Goal: Communication & Community: Participate in discussion

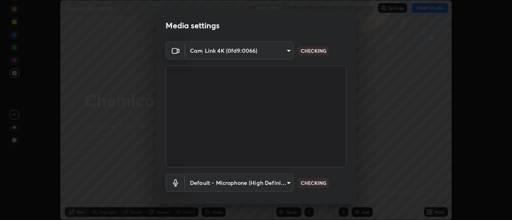
scroll to position [42, 0]
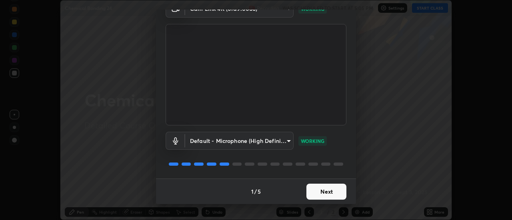
click at [325, 192] on button "Next" at bounding box center [326, 192] width 40 height 16
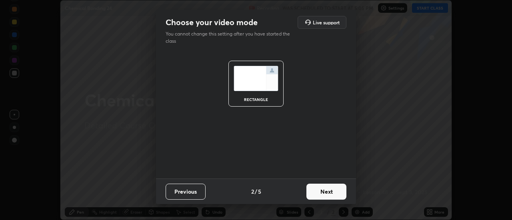
click at [331, 193] on button "Next" at bounding box center [326, 192] width 40 height 16
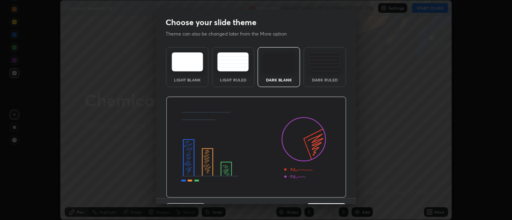
scroll to position [20, 0]
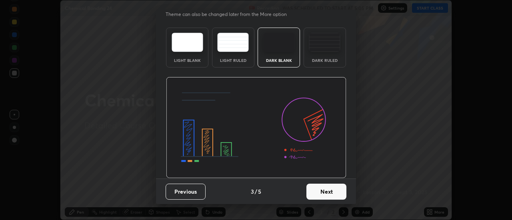
click at [329, 194] on button "Next" at bounding box center [326, 192] width 40 height 16
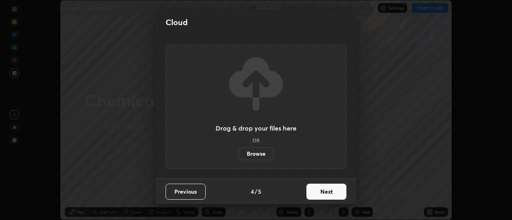
click at [332, 190] on button "Next" at bounding box center [326, 192] width 40 height 16
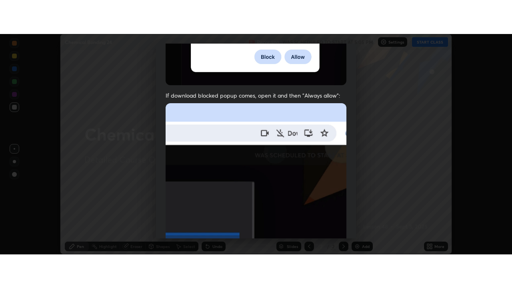
scroll to position [205, 0]
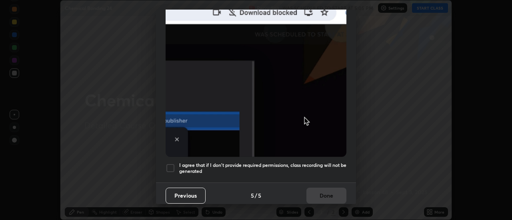
click at [171, 164] on div at bounding box center [171, 169] width 10 height 10
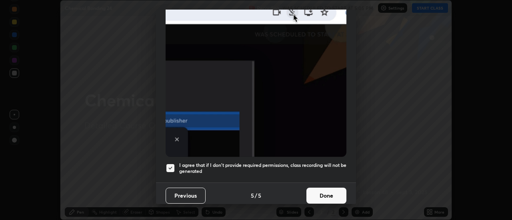
click at [323, 193] on button "Done" at bounding box center [326, 196] width 40 height 16
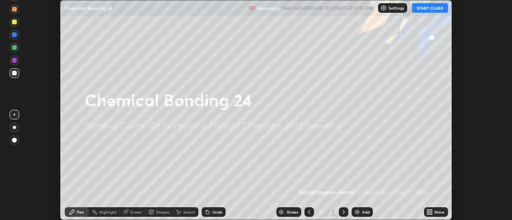
click at [432, 10] on button "START CLASS" at bounding box center [430, 8] width 36 height 10
click at [430, 212] on icon at bounding box center [431, 211] width 2 height 2
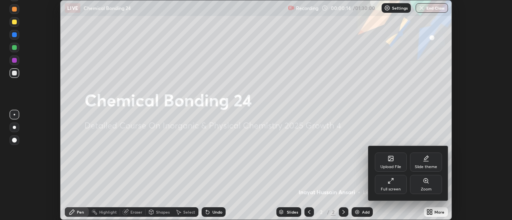
scroll to position [288, 512]
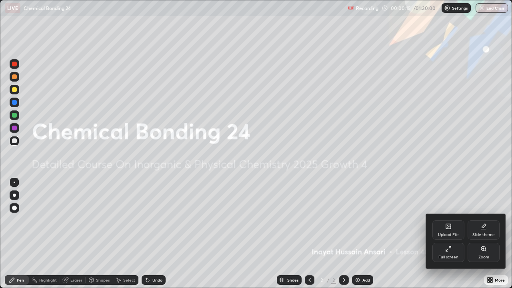
click at [453, 220] on div "Full screen" at bounding box center [448, 252] width 32 height 19
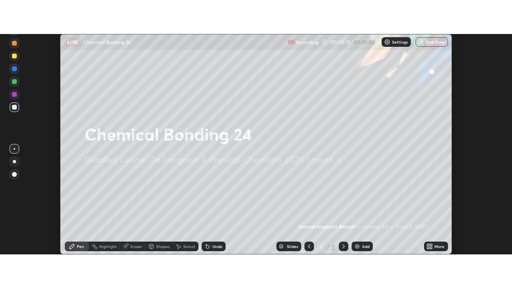
scroll to position [39765, 39473]
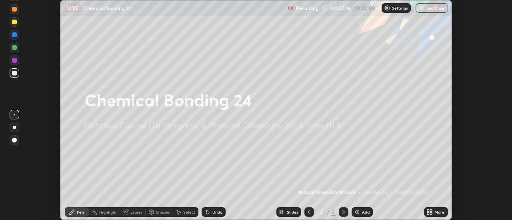
click at [435, 212] on div "More" at bounding box center [439, 212] width 10 height 4
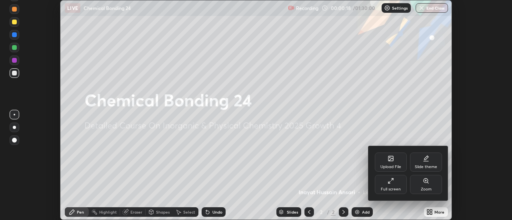
click at [469, 120] on div at bounding box center [256, 110] width 512 height 220
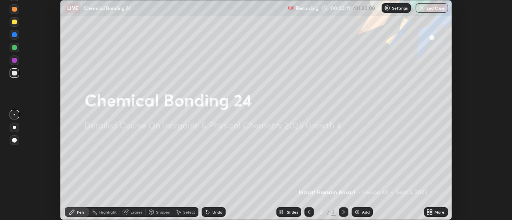
click at [428, 214] on icon at bounding box center [428, 214] width 2 height 2
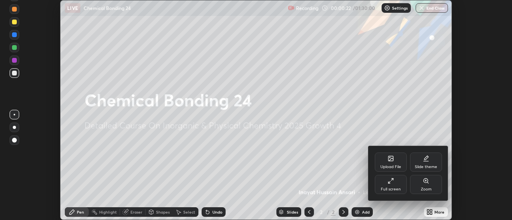
click at [397, 165] on div "Upload File" at bounding box center [390, 167] width 21 height 4
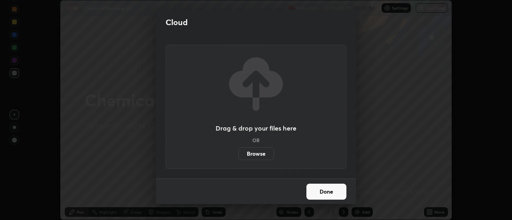
click at [257, 155] on label "Browse" at bounding box center [256, 154] width 36 height 13
click at [238, 155] on input "Browse" at bounding box center [238, 154] width 0 height 13
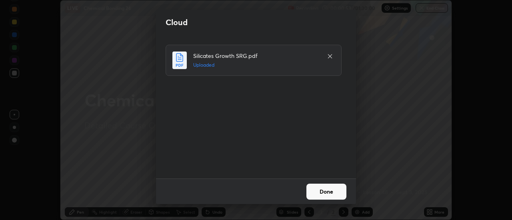
click at [317, 193] on button "Done" at bounding box center [326, 192] width 40 height 16
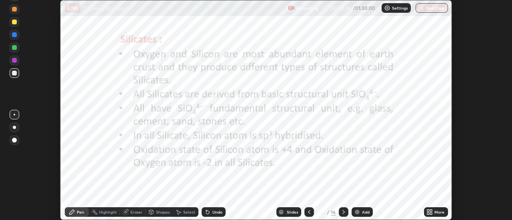
click at [16, 139] on div at bounding box center [14, 140] width 5 height 5
click at [78, 214] on div "Pen" at bounding box center [80, 212] width 7 height 4
click at [14, 48] on div at bounding box center [14, 47] width 5 height 5
click at [429, 213] on icon at bounding box center [428, 214] width 2 height 2
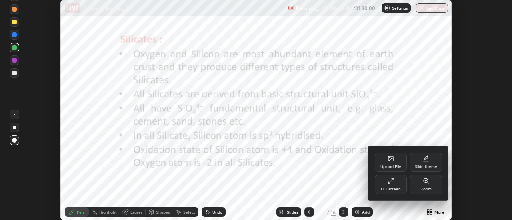
click at [421, 188] on div "Zoom" at bounding box center [426, 190] width 11 height 4
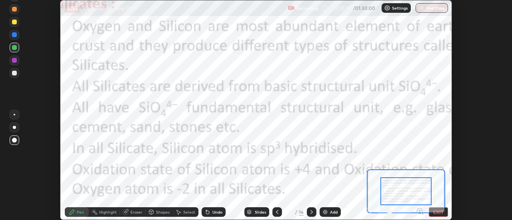
click at [464, 206] on div "Setting up your live class" at bounding box center [256, 110] width 512 height 220
click at [433, 212] on button "EXIT" at bounding box center [438, 213] width 19 height 10
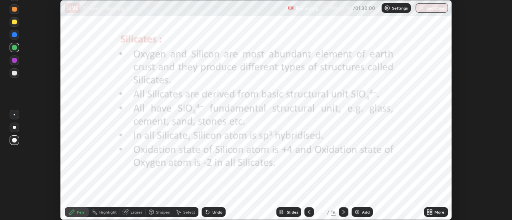
click at [429, 214] on icon at bounding box center [428, 214] width 2 height 2
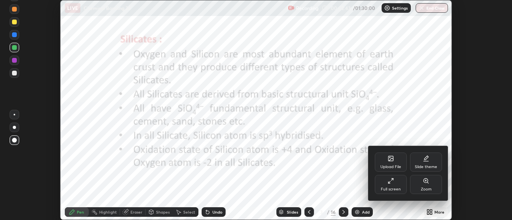
click at [423, 189] on div "Zoom" at bounding box center [426, 190] width 11 height 4
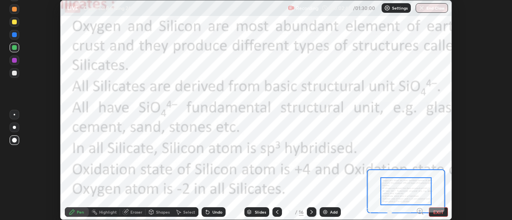
click at [434, 212] on button "EXIT" at bounding box center [438, 213] width 19 height 10
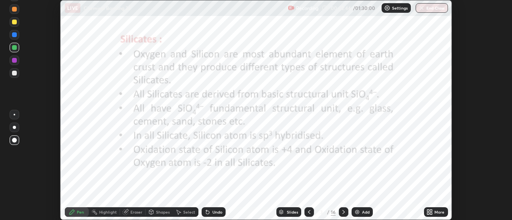
click at [427, 212] on icon at bounding box center [428, 211] width 2 height 2
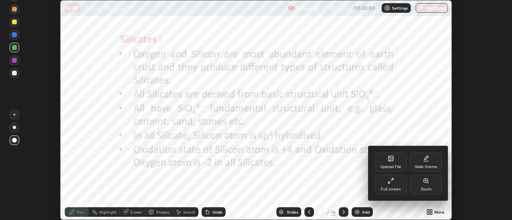
click at [390, 188] on div "Full screen" at bounding box center [391, 190] width 20 height 4
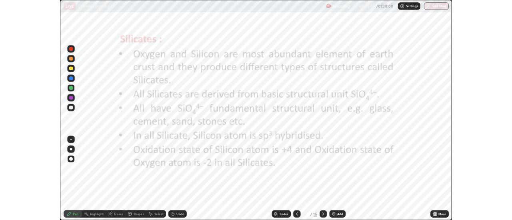
scroll to position [288, 512]
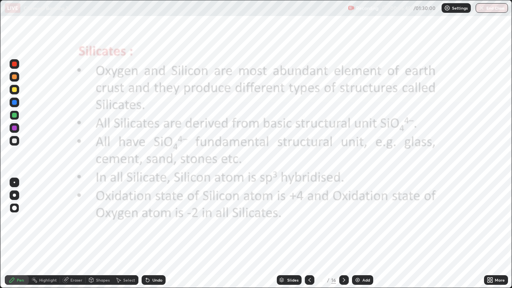
click at [74, 220] on div "Eraser" at bounding box center [76, 280] width 12 height 4
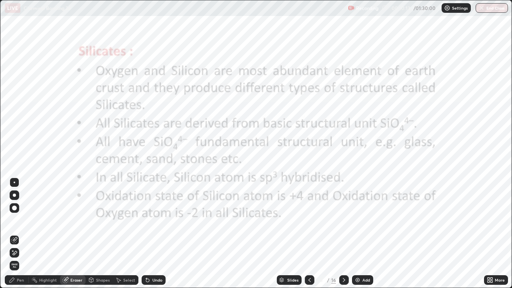
click at [490, 220] on icon at bounding box center [491, 278] width 2 height 2
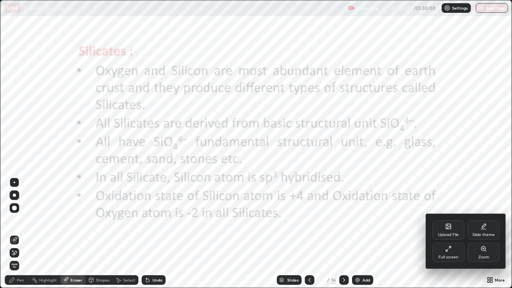
click at [413, 220] on div at bounding box center [256, 144] width 512 height 288
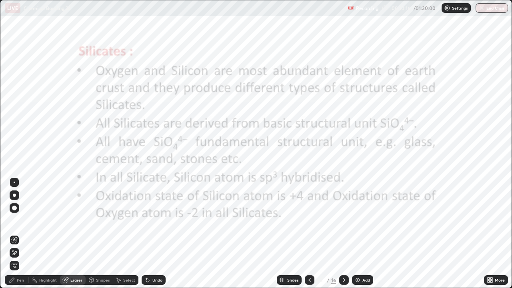
click at [343, 220] on icon at bounding box center [344, 280] width 6 height 6
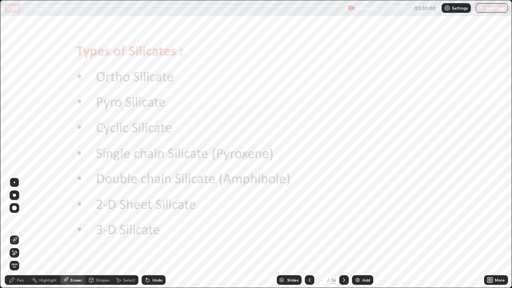
click at [22, 220] on div "Pen" at bounding box center [20, 280] width 7 height 4
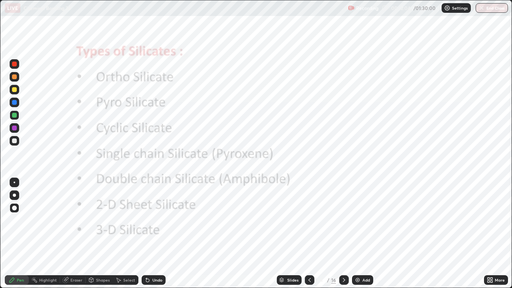
click at [14, 128] on div at bounding box center [14, 128] width 5 height 5
click at [343, 220] on icon at bounding box center [344, 280] width 6 height 6
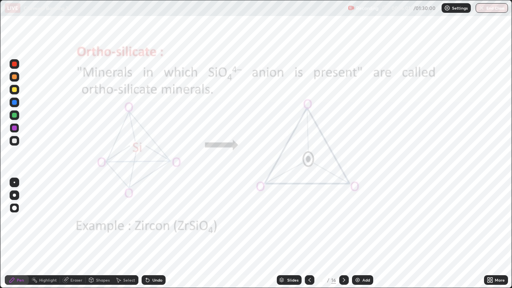
click at [343, 220] on icon at bounding box center [344, 280] width 6 height 6
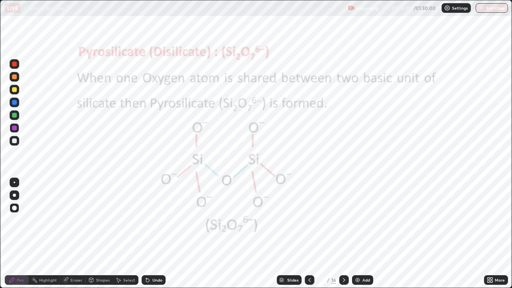
click at [342, 220] on icon at bounding box center [344, 280] width 6 height 6
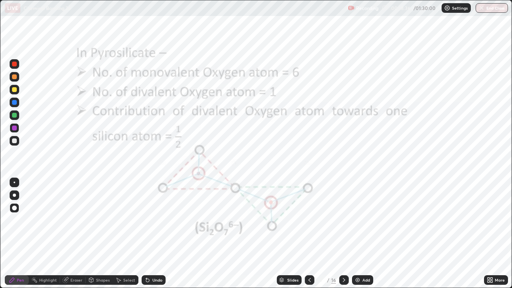
click at [14, 114] on div at bounding box center [14, 115] width 5 height 5
click at [15, 127] on div at bounding box center [14, 128] width 5 height 5
click at [343, 220] on icon at bounding box center [344, 280] width 6 height 6
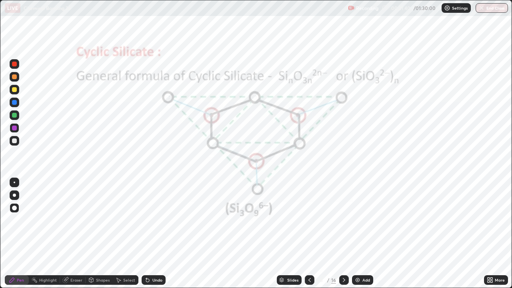
click at [15, 114] on div at bounding box center [14, 115] width 5 height 5
click at [16, 128] on div at bounding box center [14, 128] width 5 height 5
click at [15, 116] on div at bounding box center [14, 115] width 5 height 5
click at [75, 220] on div "Eraser" at bounding box center [76, 280] width 12 height 4
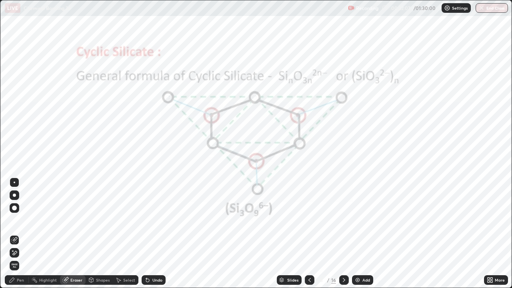
click at [21, 220] on div "Pen" at bounding box center [20, 280] width 7 height 4
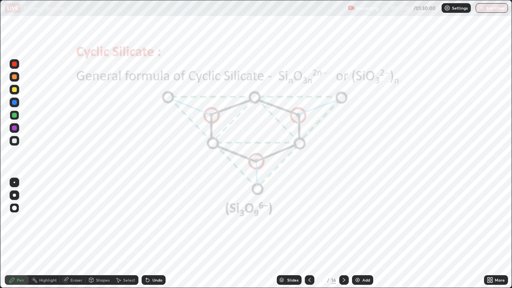
click at [14, 115] on div at bounding box center [14, 115] width 5 height 5
click at [14, 130] on div at bounding box center [14, 128] width 5 height 5
click at [16, 115] on div at bounding box center [14, 115] width 5 height 5
click at [343, 220] on icon at bounding box center [344, 280] width 2 height 4
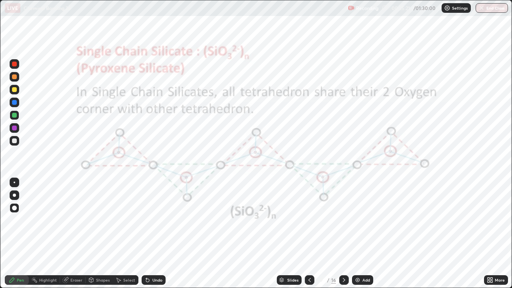
click at [309, 220] on icon at bounding box center [309, 280] width 6 height 6
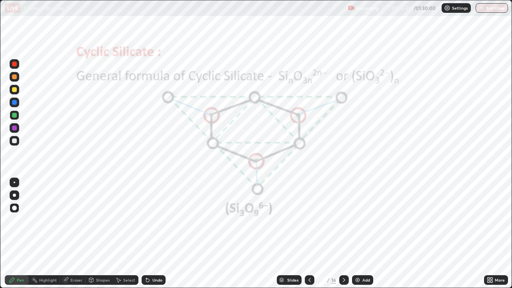
click at [342, 220] on icon at bounding box center [344, 280] width 6 height 6
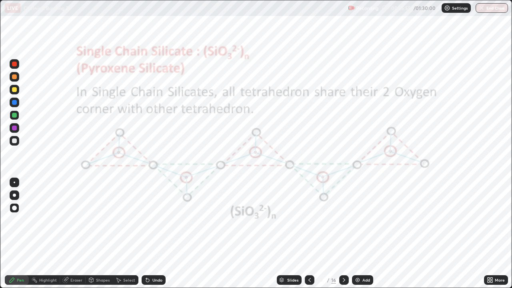
click at [308, 220] on icon at bounding box center [309, 280] width 2 height 4
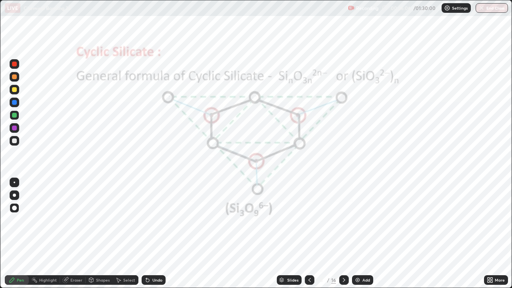
click at [343, 220] on icon at bounding box center [344, 280] width 2 height 4
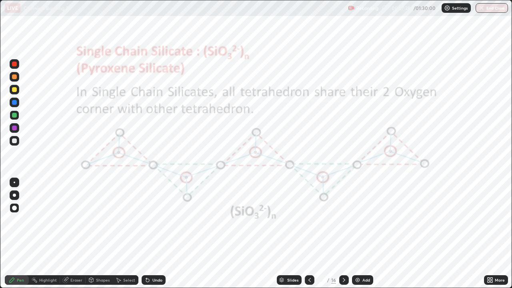
click at [75, 220] on div "Eraser" at bounding box center [76, 280] width 12 height 4
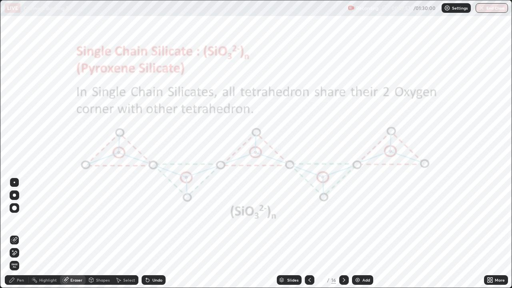
click at [23, 220] on div "Pen" at bounding box center [20, 280] width 7 height 4
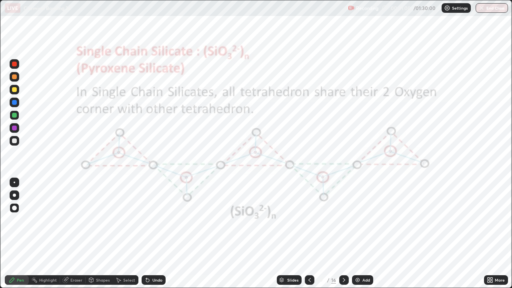
click at [342, 220] on icon at bounding box center [344, 280] width 6 height 6
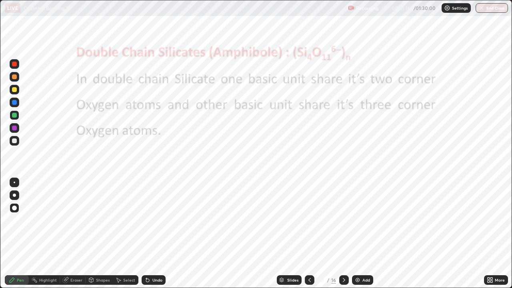
click at [339, 220] on div at bounding box center [344, 280] width 10 height 10
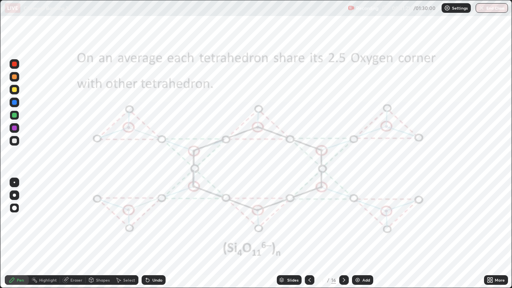
click at [307, 220] on icon at bounding box center [309, 280] width 6 height 6
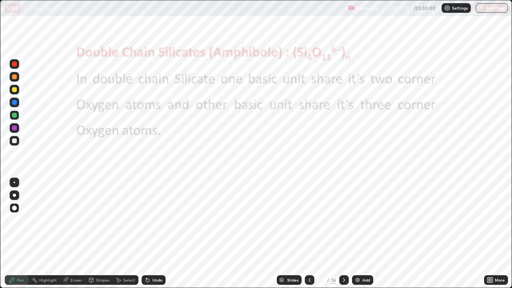
click at [343, 220] on icon at bounding box center [344, 280] width 6 height 6
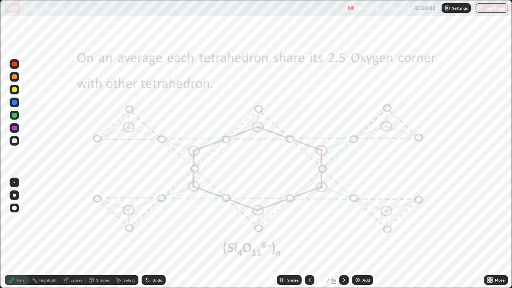
click at [307, 220] on icon at bounding box center [309, 280] width 6 height 6
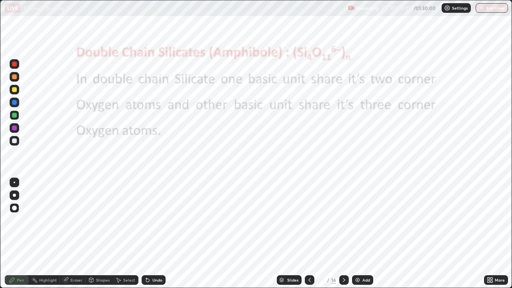
click at [74, 220] on div "Eraser" at bounding box center [76, 280] width 12 height 4
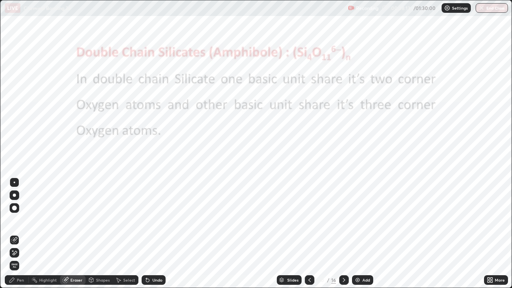
click at [342, 220] on icon at bounding box center [344, 280] width 6 height 6
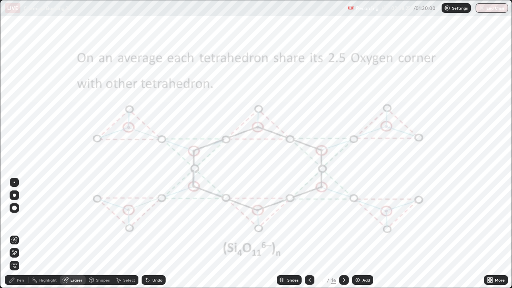
click at [342, 220] on icon at bounding box center [344, 280] width 6 height 6
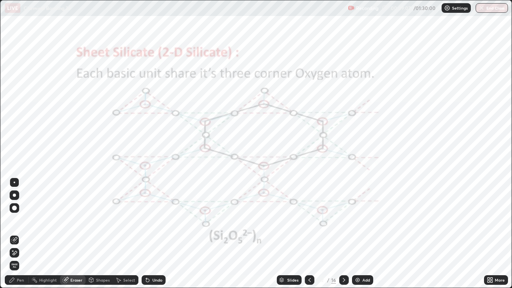
click at [22, 220] on div "Pen" at bounding box center [20, 280] width 7 height 4
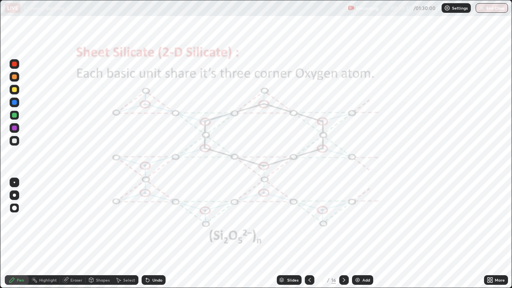
click at [72, 220] on div "Eraser" at bounding box center [76, 280] width 12 height 4
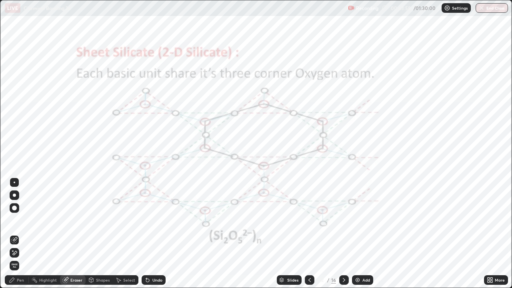
click at [343, 220] on icon at bounding box center [344, 280] width 6 height 6
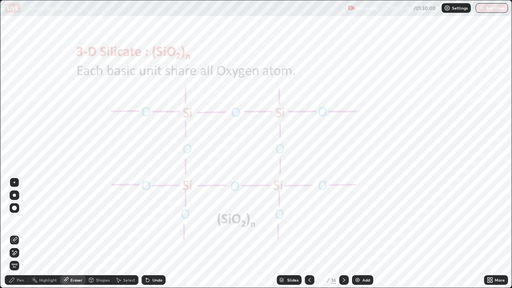
click at [19, 220] on div "Pen" at bounding box center [20, 280] width 7 height 4
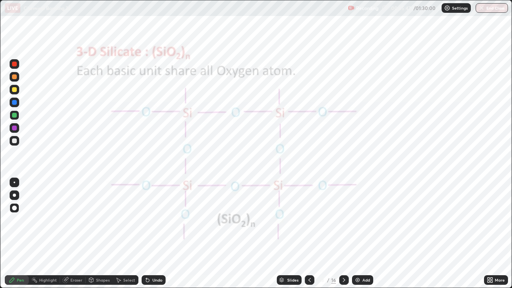
click at [16, 115] on div at bounding box center [14, 115] width 5 height 5
click at [305, 220] on div at bounding box center [310, 280] width 10 height 10
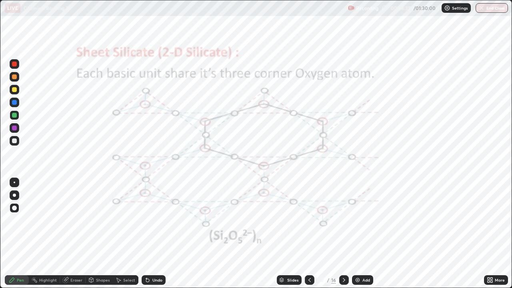
click at [343, 220] on icon at bounding box center [344, 280] width 6 height 6
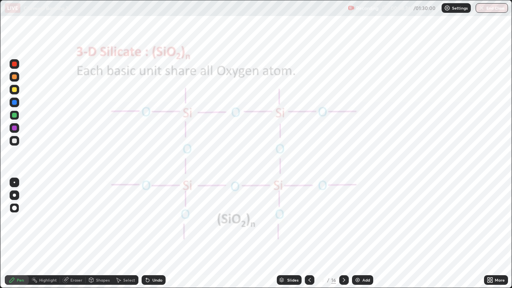
click at [343, 220] on icon at bounding box center [344, 280] width 6 height 6
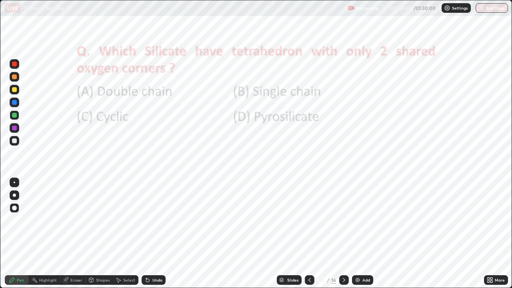
click at [355, 220] on img at bounding box center [357, 280] width 6 height 6
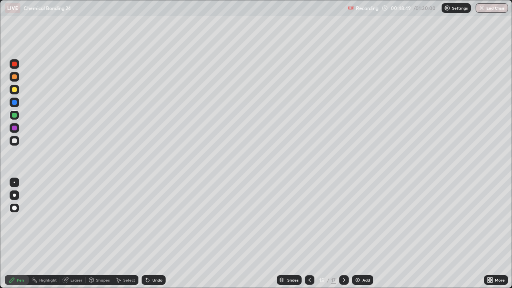
click at [488, 220] on icon at bounding box center [488, 278] width 2 height 2
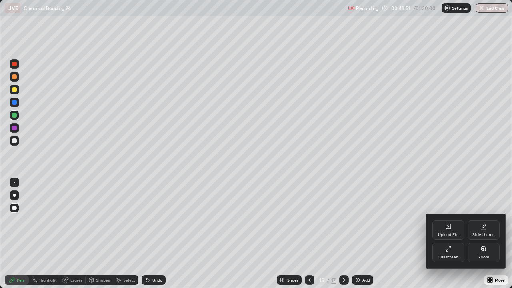
click at [478, 220] on div "Slide theme" at bounding box center [483, 235] width 22 height 4
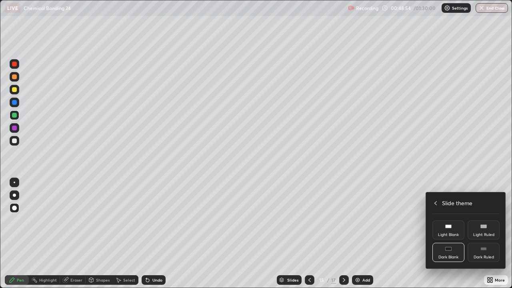
click at [481, 220] on div "Dark Ruled" at bounding box center [483, 257] width 20 height 4
click at [357, 220] on div at bounding box center [256, 144] width 512 height 288
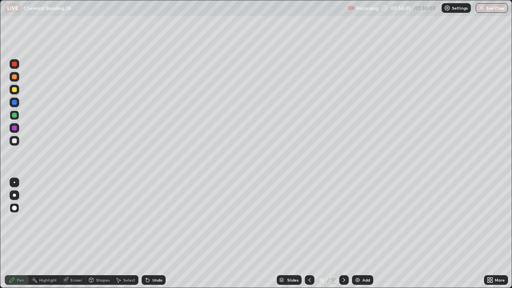
click at [357, 220] on img at bounding box center [357, 280] width 6 height 6
click at [76, 220] on div "Eraser" at bounding box center [76, 280] width 12 height 4
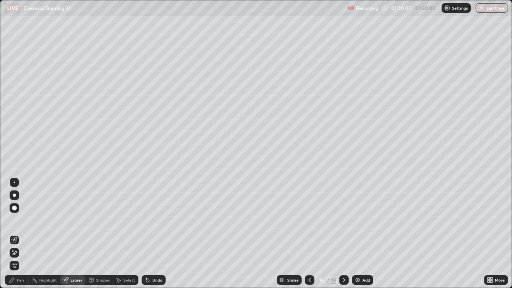
click at [22, 220] on div "Pen" at bounding box center [20, 280] width 7 height 4
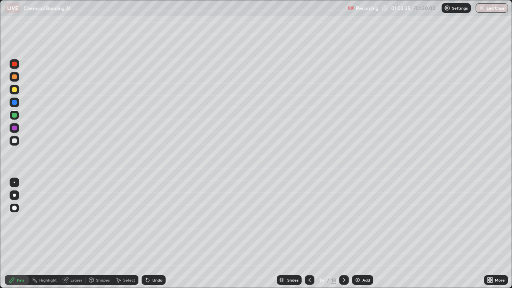
click at [79, 220] on div "Eraser" at bounding box center [76, 280] width 12 height 4
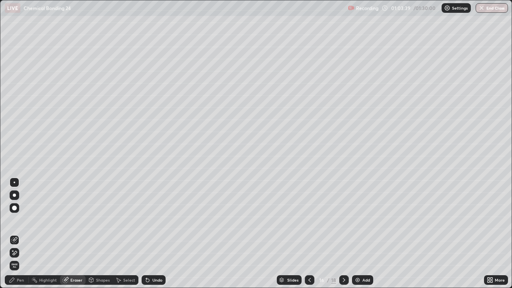
click at [23, 220] on div "Pen" at bounding box center [20, 280] width 7 height 4
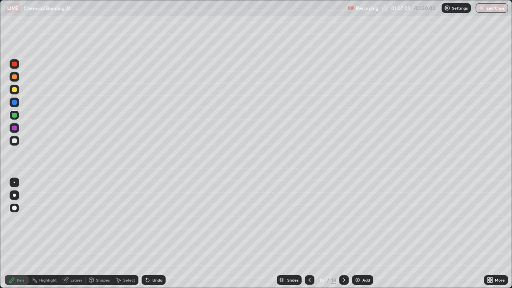
click at [355, 220] on img at bounding box center [357, 280] width 6 height 6
click at [76, 220] on div "Eraser" at bounding box center [76, 280] width 12 height 4
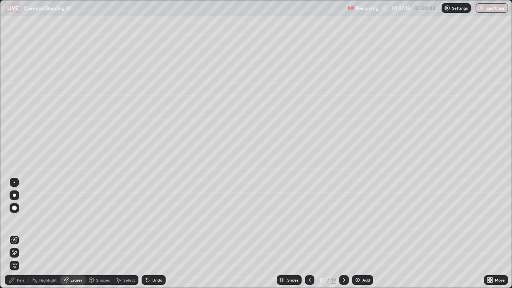
click at [21, 220] on div "Pen" at bounding box center [20, 280] width 7 height 4
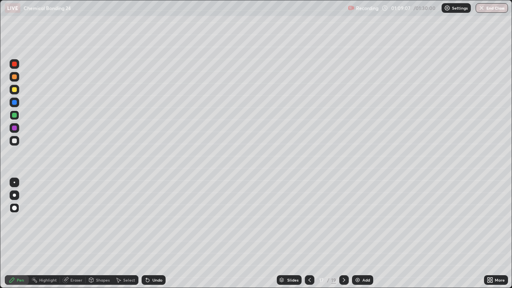
click at [76, 220] on div "Eraser" at bounding box center [76, 280] width 12 height 4
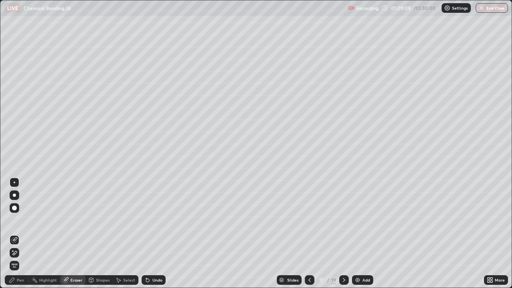
click at [22, 220] on div "Pen" at bounding box center [20, 280] width 7 height 4
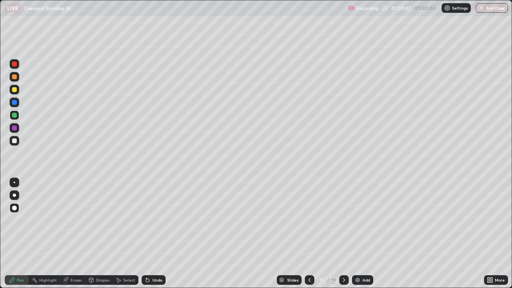
click at [17, 157] on div "Erase all" at bounding box center [14, 144] width 19 height 256
click at [355, 220] on img at bounding box center [357, 280] width 6 height 6
click at [78, 220] on div "Eraser" at bounding box center [76, 280] width 12 height 4
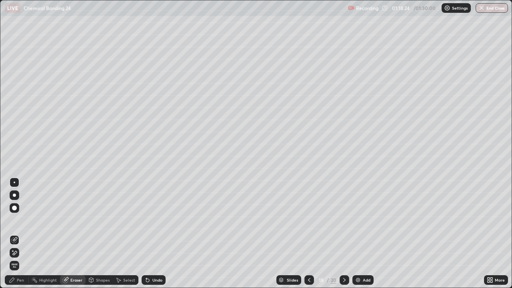
click at [22, 220] on div "Pen" at bounding box center [20, 280] width 7 height 4
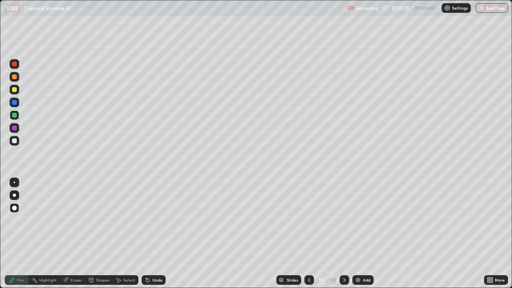
click at [356, 220] on img at bounding box center [358, 280] width 6 height 6
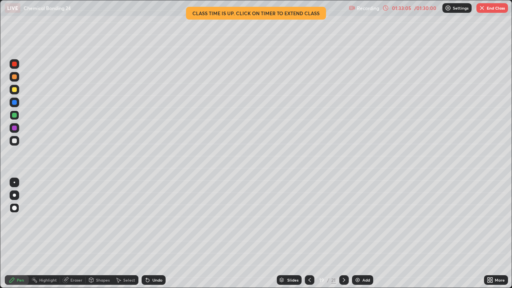
click at [483, 10] on img "button" at bounding box center [482, 8] width 6 height 6
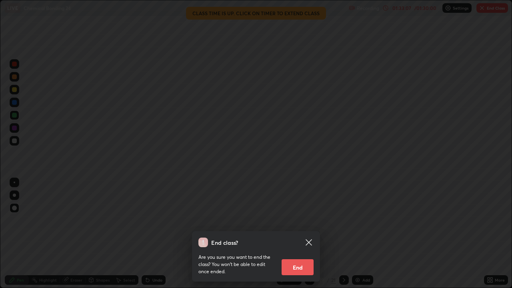
click at [298, 220] on button "End" at bounding box center [297, 267] width 32 height 16
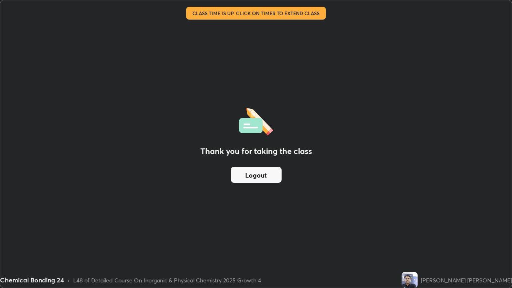
click at [275, 177] on button "Logout" at bounding box center [256, 175] width 51 height 16
click at [273, 177] on button "Logout" at bounding box center [256, 175] width 51 height 16
click at [271, 177] on button "Logout" at bounding box center [256, 175] width 51 height 16
click at [271, 178] on button "Logout" at bounding box center [256, 175] width 51 height 16
click at [271, 177] on button "Logout" at bounding box center [256, 175] width 51 height 16
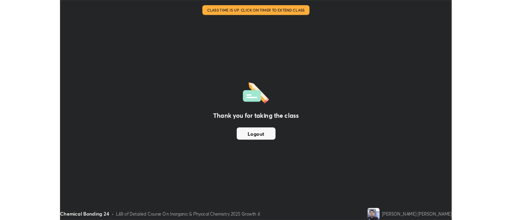
scroll to position [39765, 39473]
